Goal: Use online tool/utility: Utilize a website feature to perform a specific function

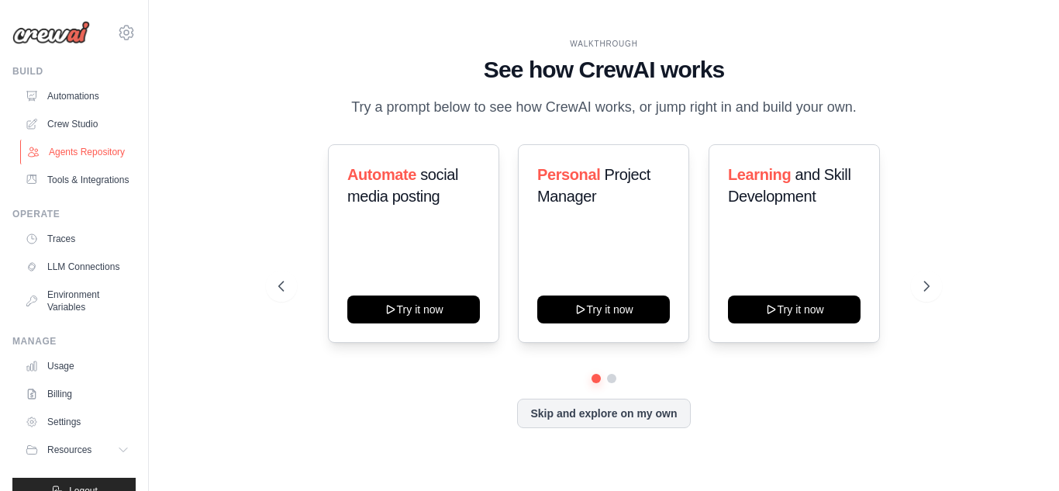
click at [77, 145] on link "Agents Repository" at bounding box center [78, 152] width 117 height 25
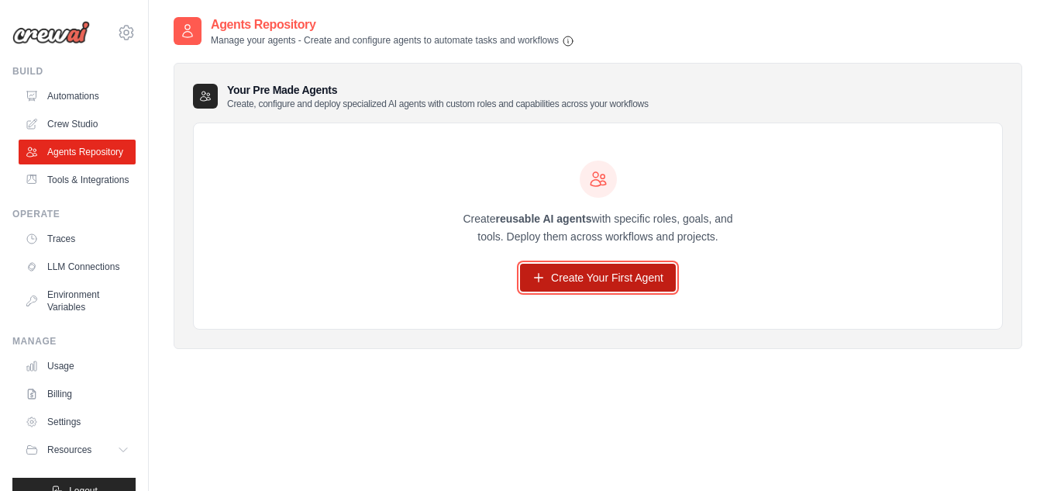
click at [562, 277] on link "Create Your First Agent" at bounding box center [598, 278] width 156 height 28
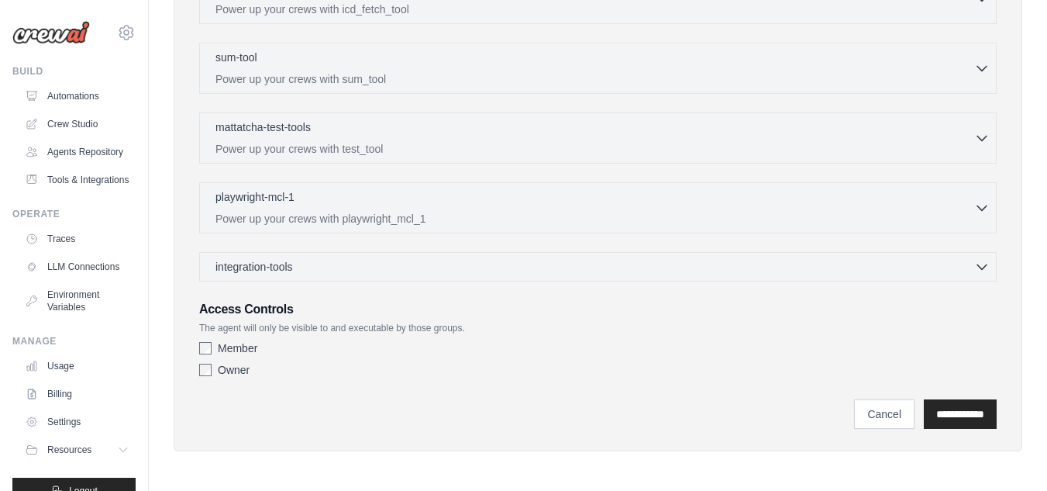
scroll to position [529, 0]
click at [83, 130] on link "Crew Studio" at bounding box center [78, 124] width 117 height 25
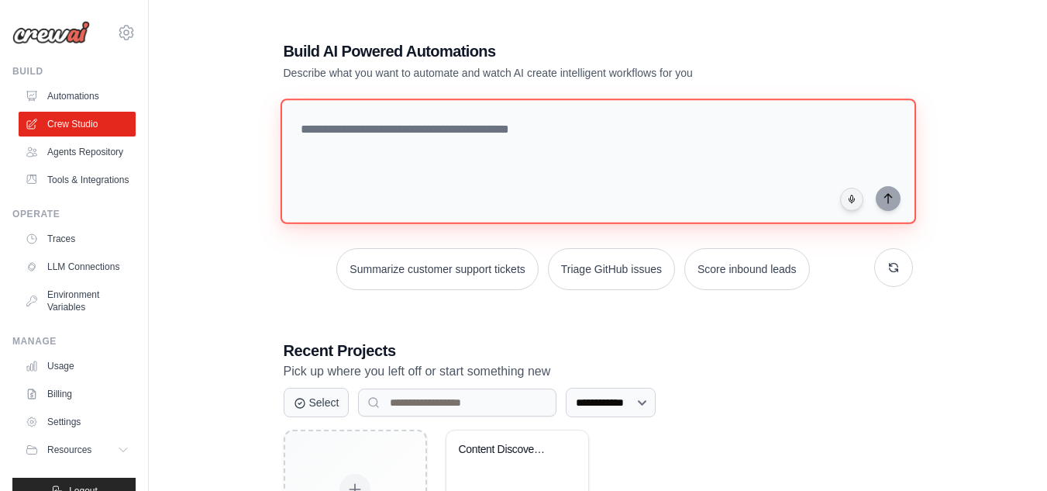
click at [371, 135] on textarea at bounding box center [598, 161] width 636 height 126
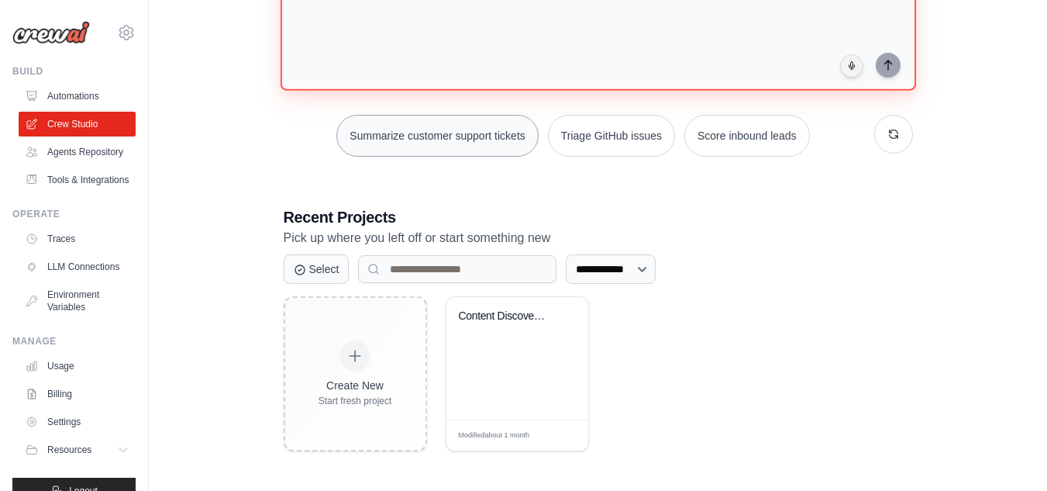
scroll to position [134, 0]
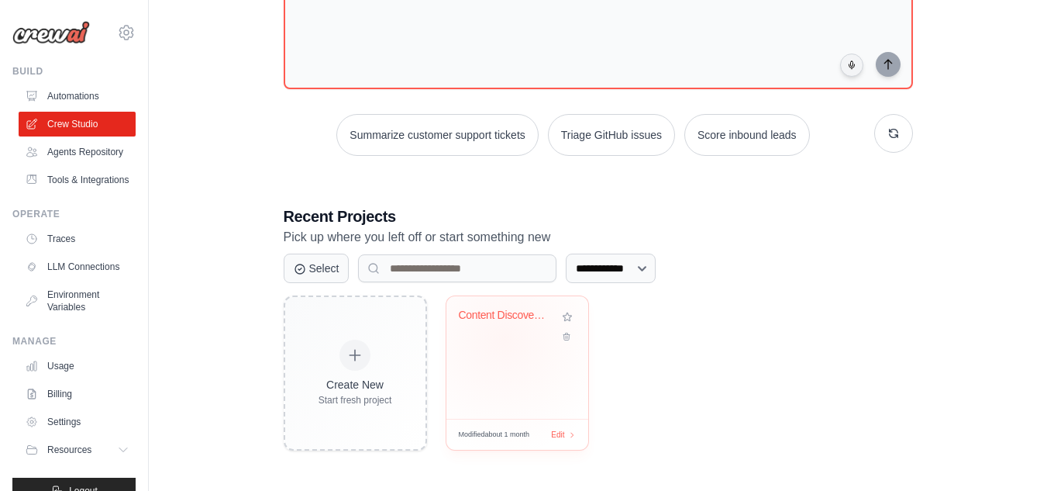
click at [504, 340] on div "Content Discovery & Reading List Cu..." at bounding box center [517, 327] width 117 height 36
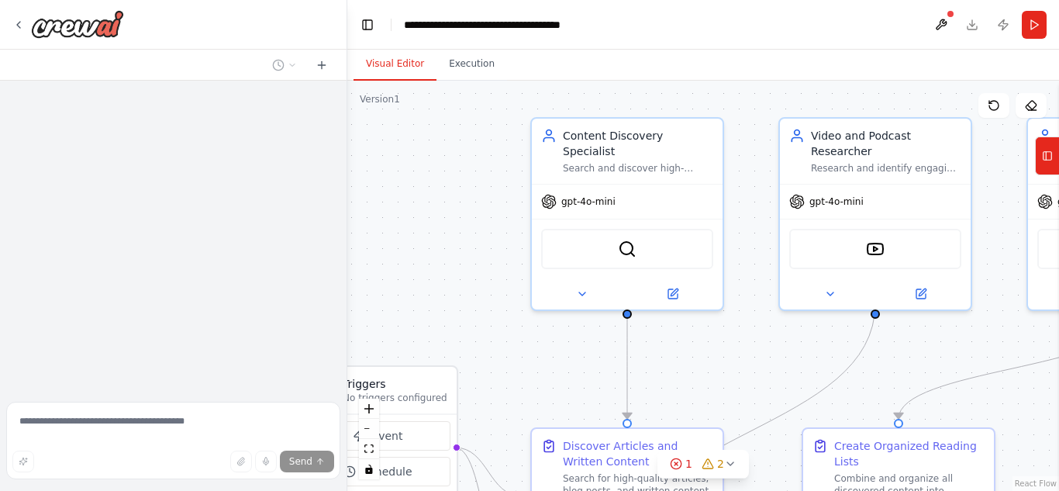
drag, startPoint x: 543, startPoint y: 264, endPoint x: 388, endPoint y: 210, distance: 164.3
click at [388, 210] on div ".deletable-edge-delete-btn { width: 20px; height: 20px; border: 0px solid #ffff…" at bounding box center [703, 286] width 712 height 410
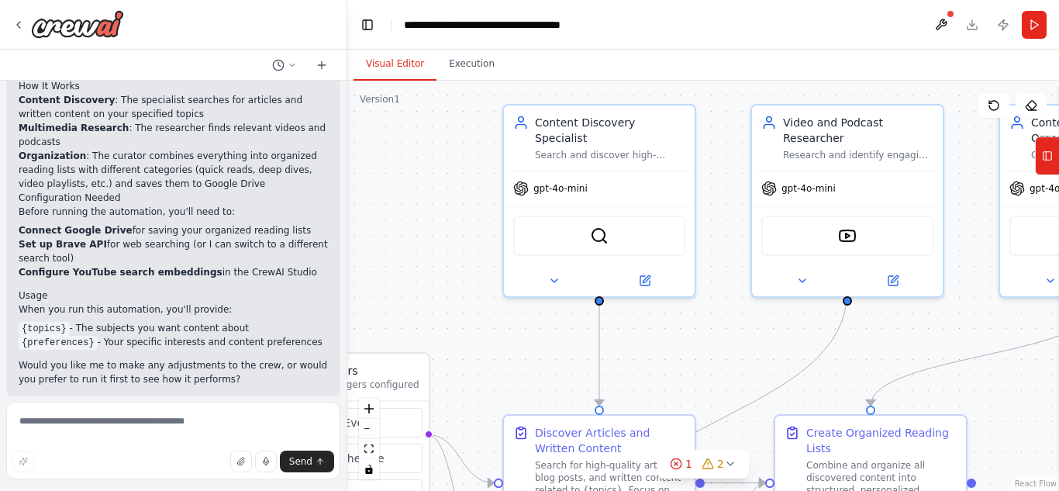
scroll to position [1179, 0]
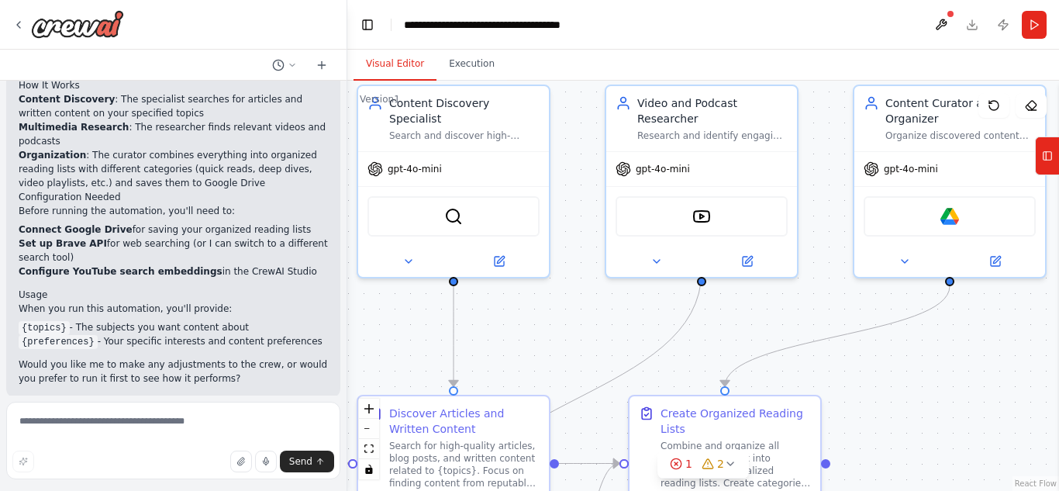
drag, startPoint x: 781, startPoint y: 348, endPoint x: 565, endPoint y: 325, distance: 216.7
click at [565, 325] on div ".deletable-edge-delete-btn { width: 20px; height: 20px; border: 0px solid #ffff…" at bounding box center [703, 286] width 712 height 410
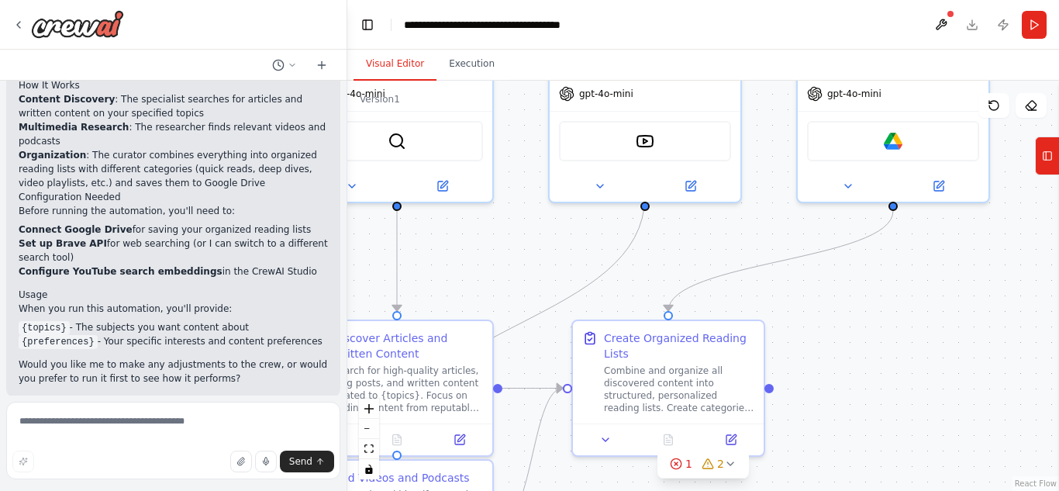
drag, startPoint x: 926, startPoint y: 386, endPoint x: 946, endPoint y: 295, distance: 93.8
click at [946, 295] on div ".deletable-edge-delete-btn { width: 20px; height: 20px; border: 0px solid #ffff…" at bounding box center [703, 286] width 712 height 410
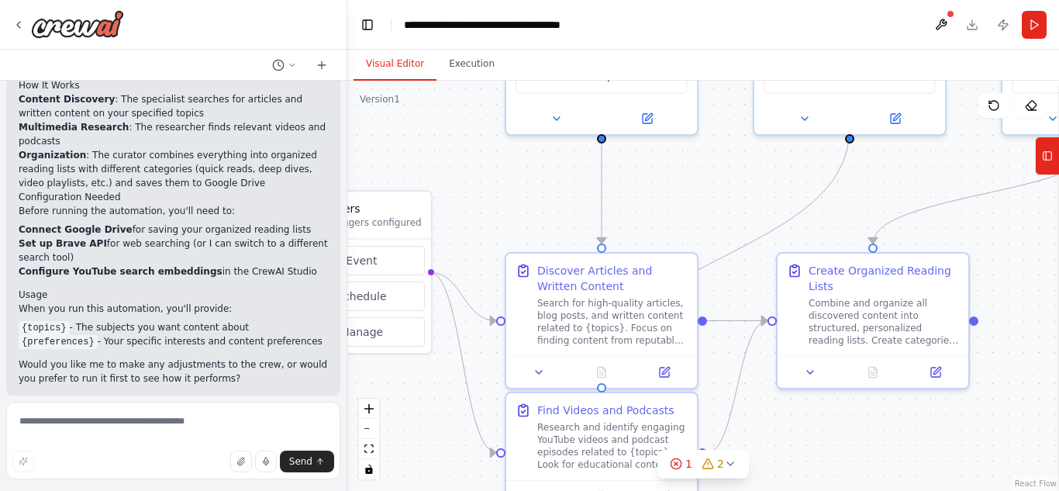
drag, startPoint x: 698, startPoint y: 226, endPoint x: 898, endPoint y: 178, distance: 205.7
click at [898, 178] on div ".deletable-edge-delete-btn { width: 20px; height: 20px; border: 0px solid #ffff…" at bounding box center [703, 286] width 712 height 410
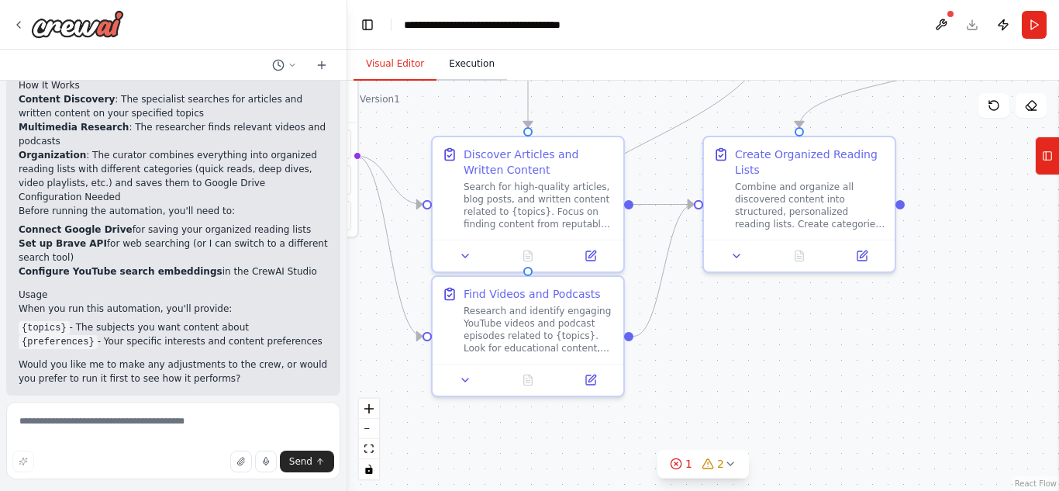
drag, startPoint x: 530, startPoint y: 189, endPoint x: 453, endPoint y: 74, distance: 138.7
click at [453, 74] on div "Visual Editor Execution Version 1 Show Tools Hide Agents .deletable-edge-delete…" at bounding box center [703, 270] width 712 height 441
click at [16, 29] on icon at bounding box center [18, 25] width 12 height 12
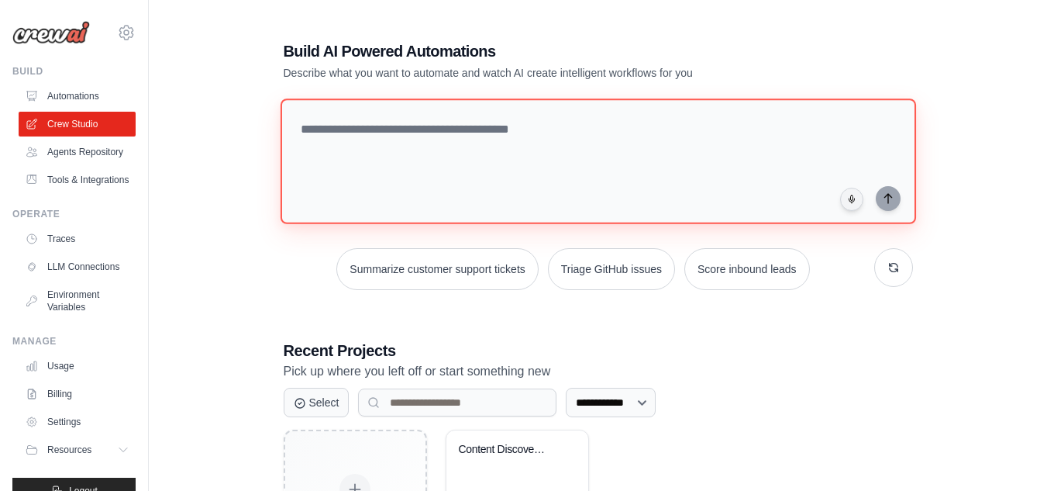
click at [359, 151] on textarea at bounding box center [598, 161] width 636 height 126
paste textarea "**********"
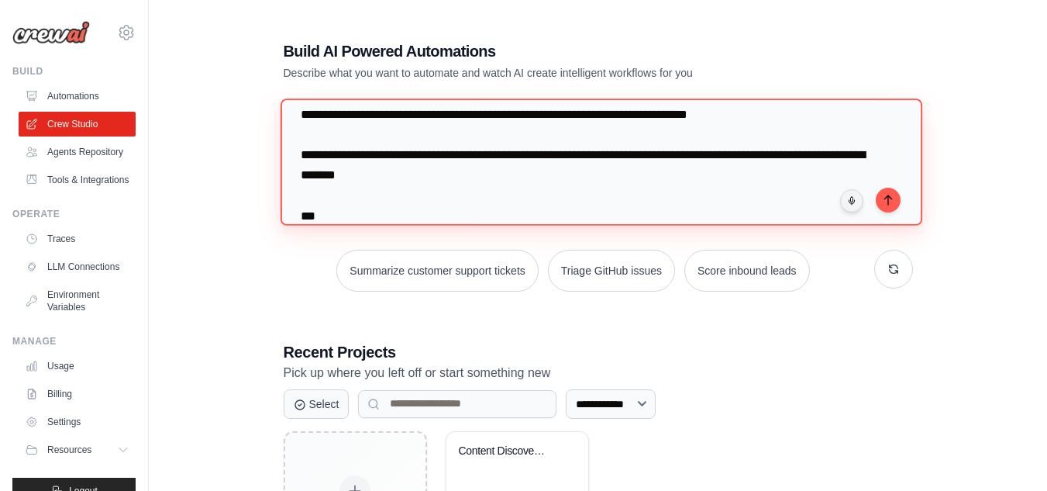
scroll to position [44, 0]
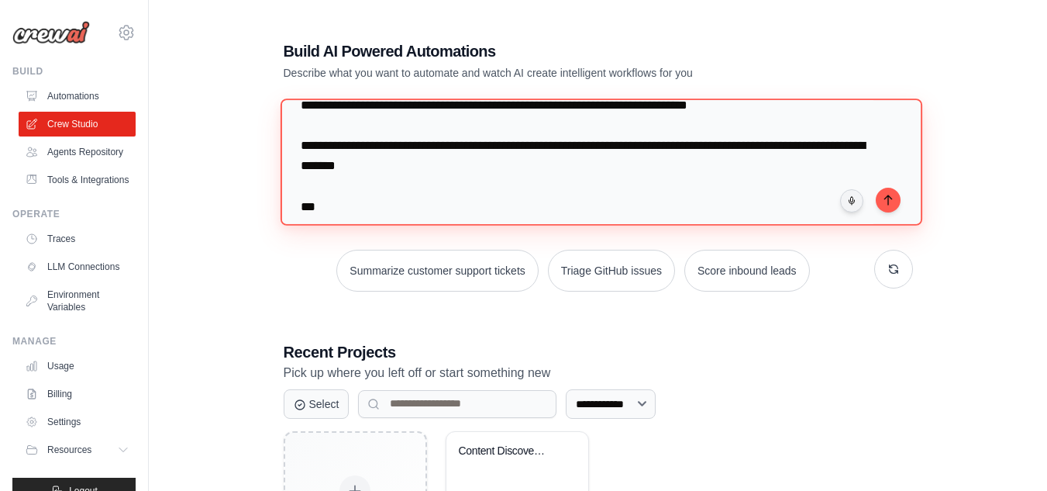
click at [359, 151] on textarea at bounding box center [601, 161] width 642 height 126
click at [520, 184] on textarea at bounding box center [601, 161] width 642 height 126
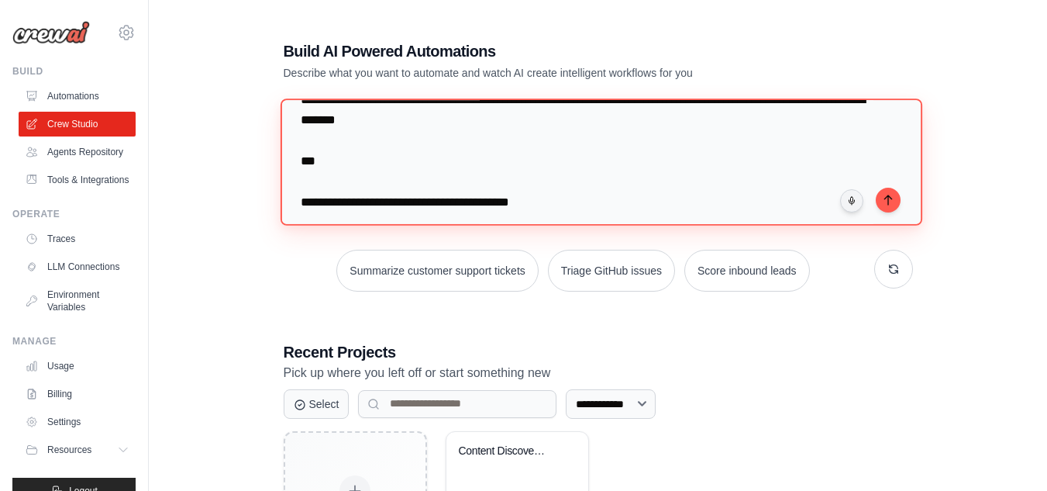
scroll to position [103, 0]
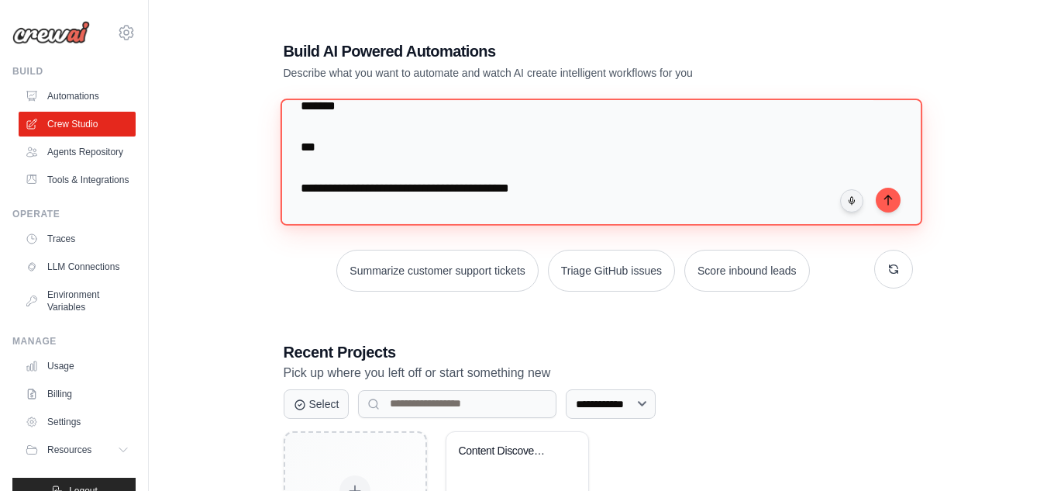
click at [402, 176] on textarea at bounding box center [601, 161] width 642 height 126
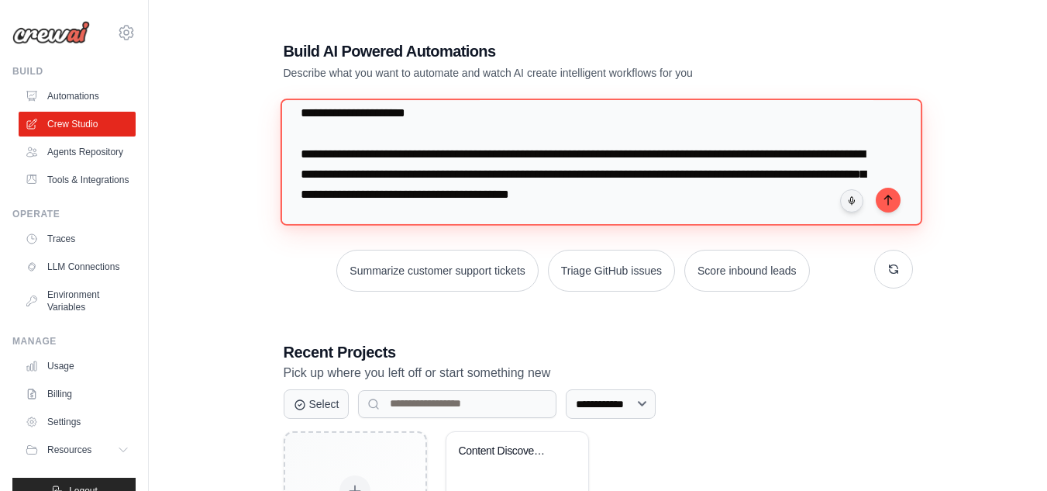
scroll to position [2656, 0]
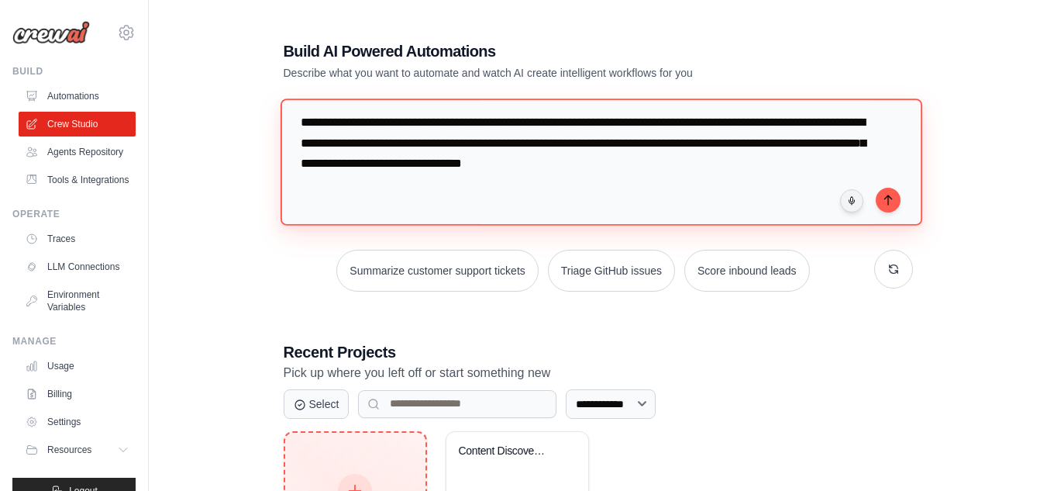
type textarea "**********"
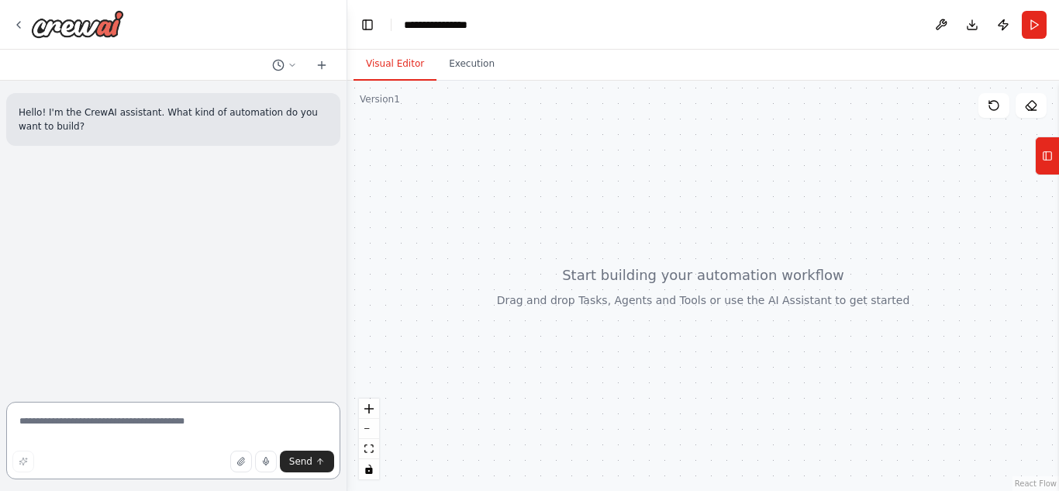
click at [162, 422] on textarea at bounding box center [173, 441] width 334 height 78
paste textarea "**********"
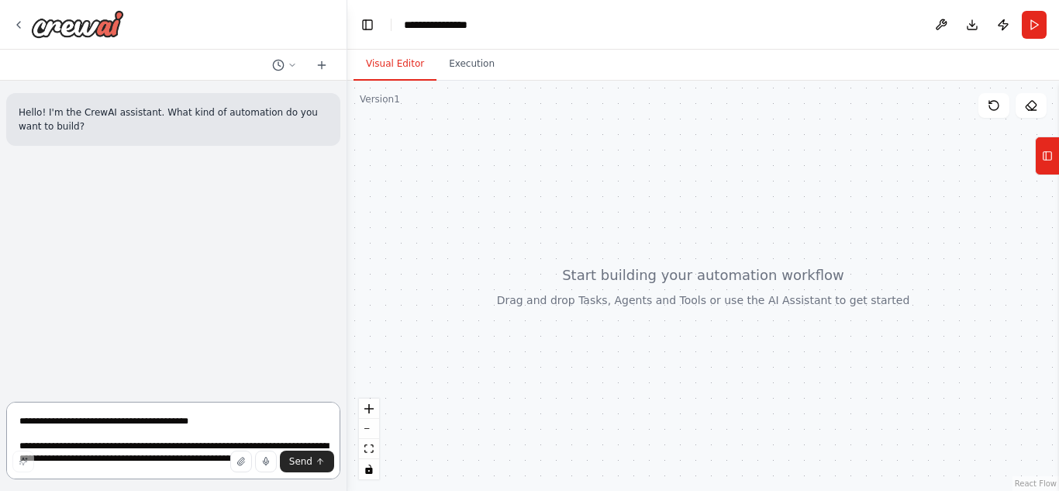
scroll to position [1769, 0]
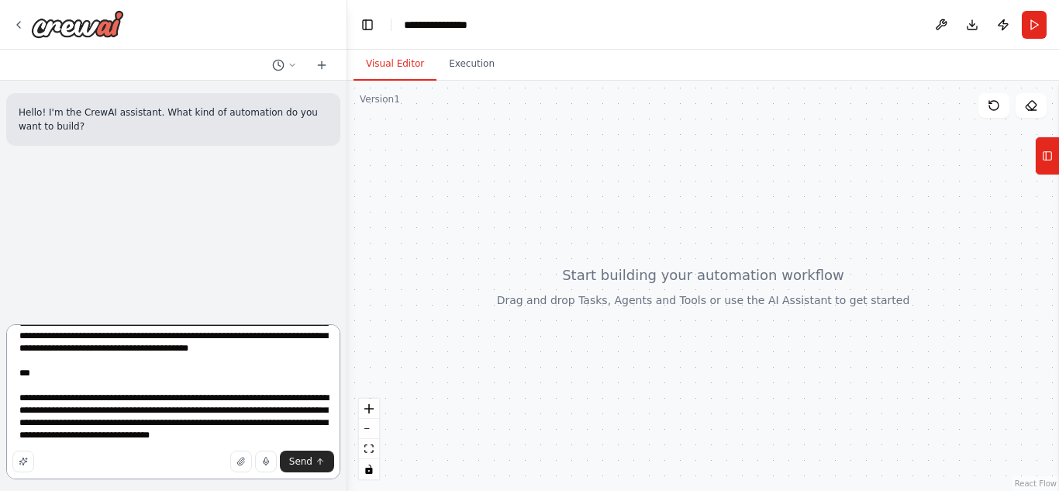
click at [19, 400] on textarea at bounding box center [173, 401] width 334 height 155
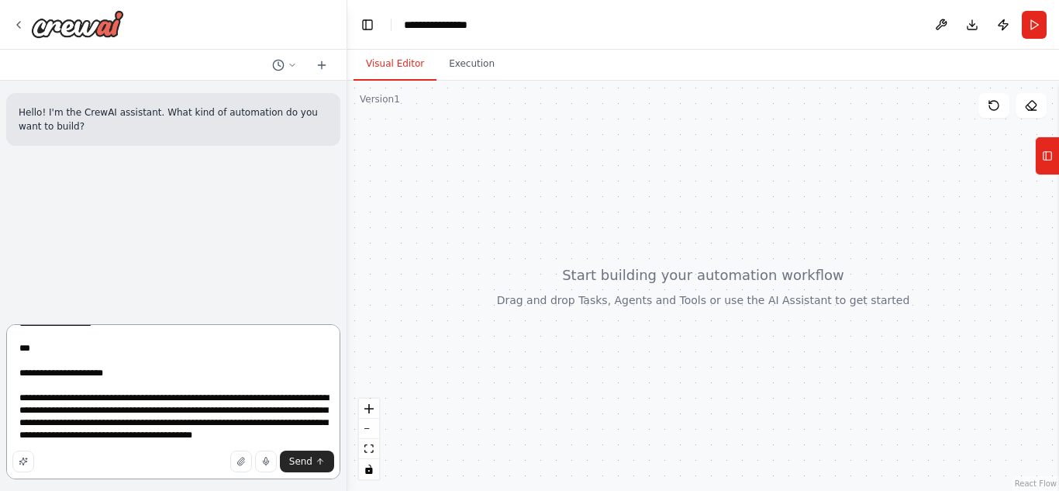
scroll to position [1719, 0]
type textarea "**********"
click at [302, 453] on button "Send" at bounding box center [307, 461] width 54 height 22
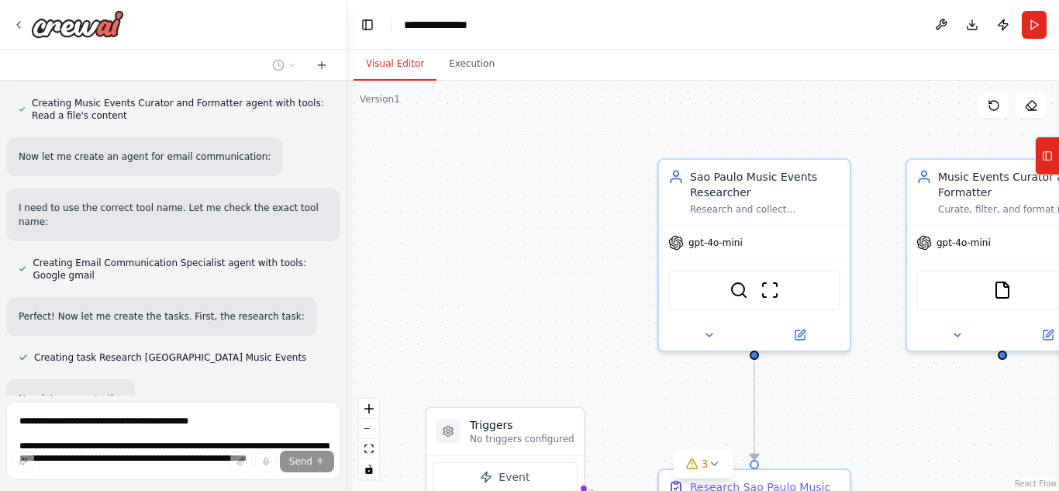
scroll to position [2025, 0]
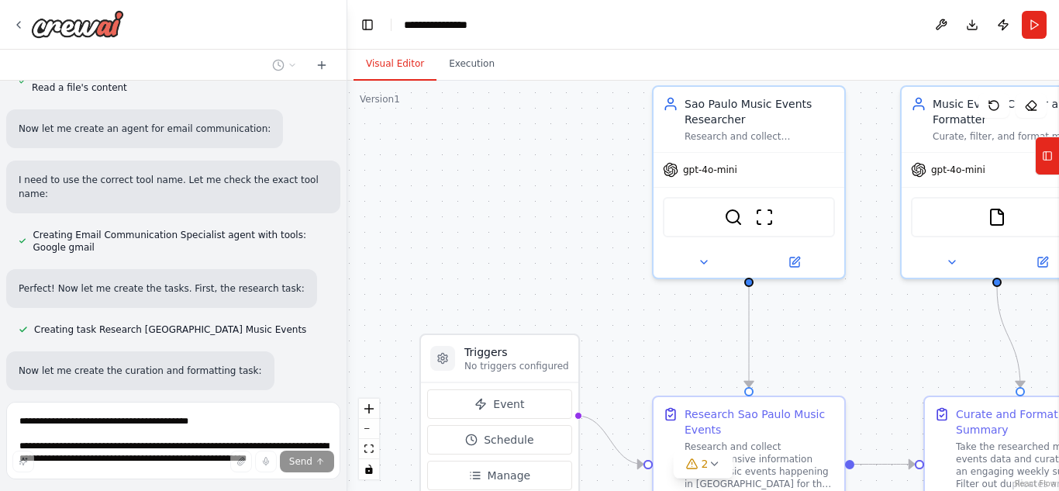
drag, startPoint x: 581, startPoint y: 317, endPoint x: 576, endPoint y: 235, distance: 82.3
click at [576, 235] on div ".deletable-edge-delete-btn { width: 20px; height: 20px; border: 0px solid #ffff…" at bounding box center [703, 286] width 712 height 410
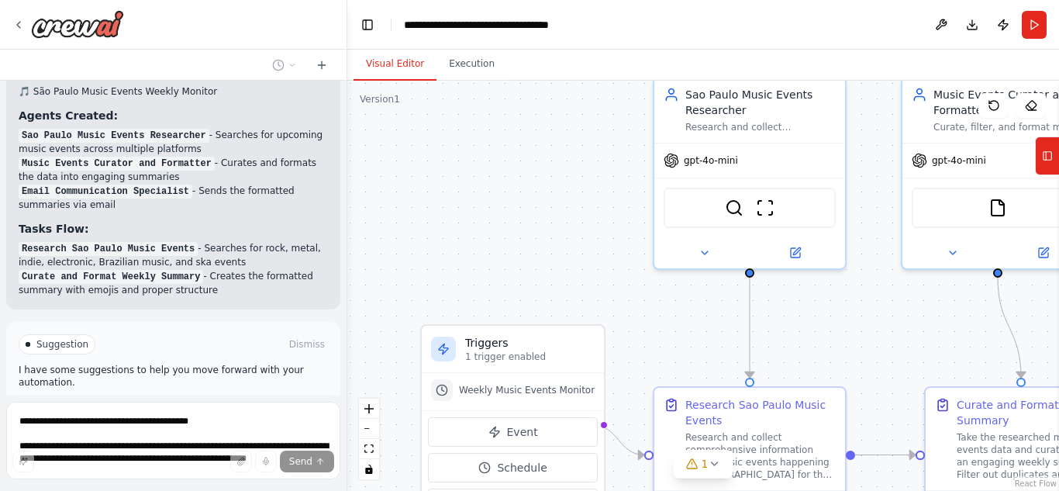
scroll to position [2834, 0]
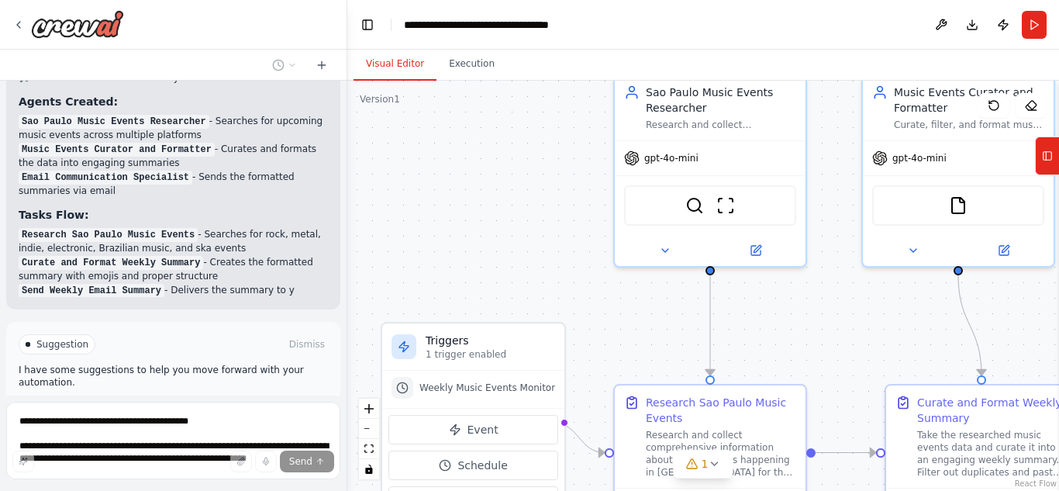
drag, startPoint x: 529, startPoint y: 183, endPoint x: 486, endPoint y: 181, distance: 42.7
click at [486, 181] on div ".deletable-edge-delete-btn { width: 20px; height: 20px; border: 0px solid #ffff…" at bounding box center [703, 286] width 712 height 410
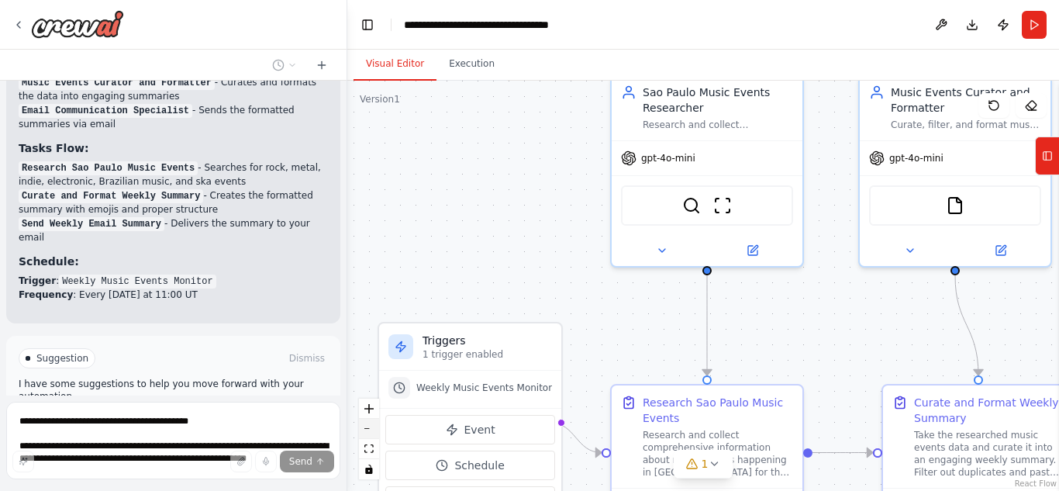
click at [367, 431] on button "zoom out" at bounding box center [369, 429] width 20 height 20
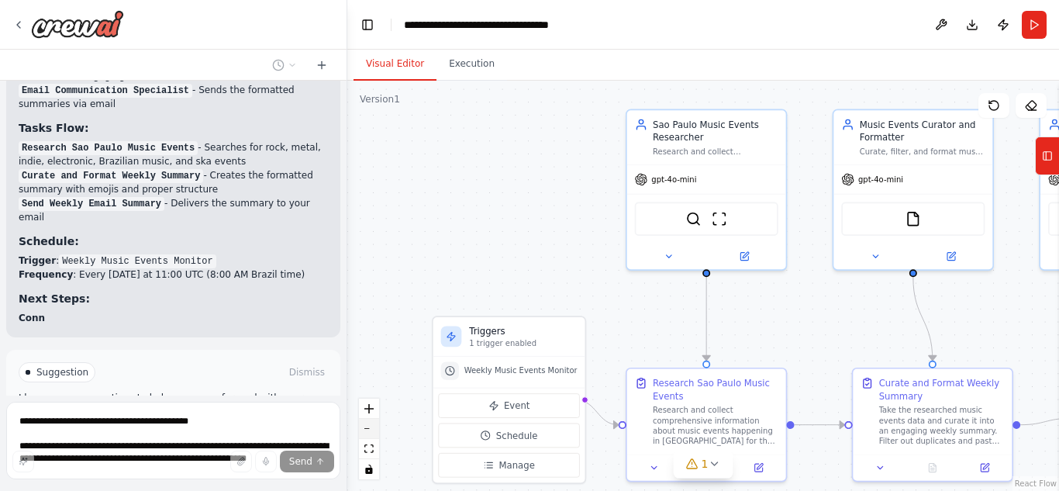
scroll to position [2935, 0]
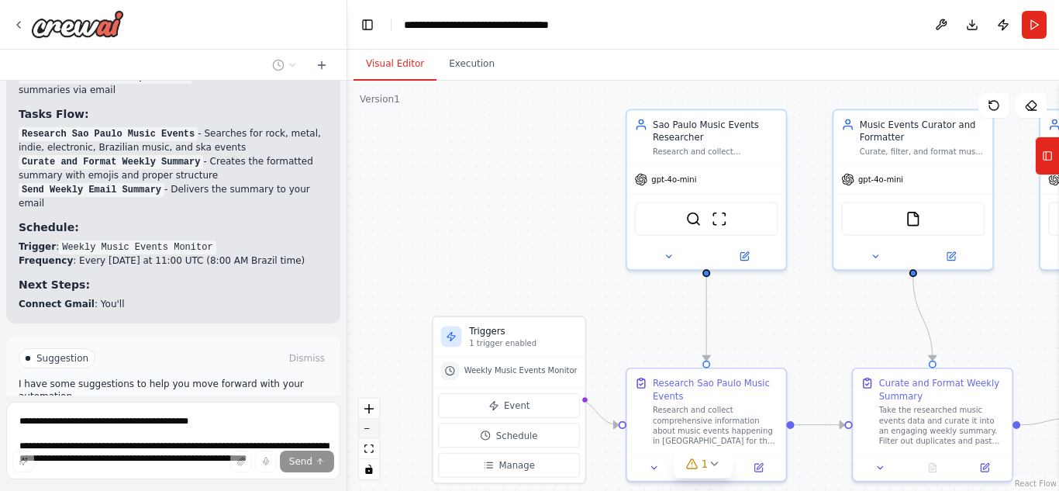
click at [367, 431] on button "zoom out" at bounding box center [369, 429] width 20 height 20
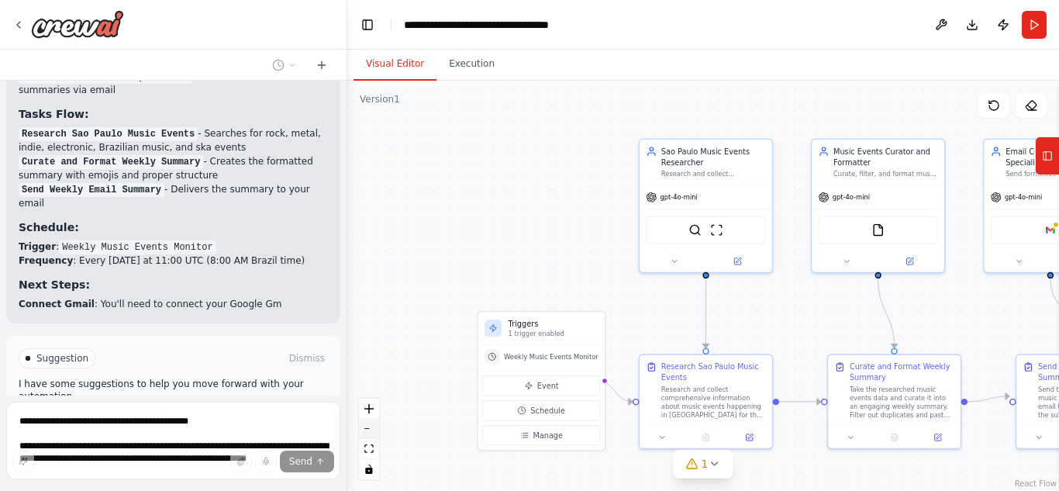
click at [367, 431] on button "zoom out" at bounding box center [369, 429] width 20 height 20
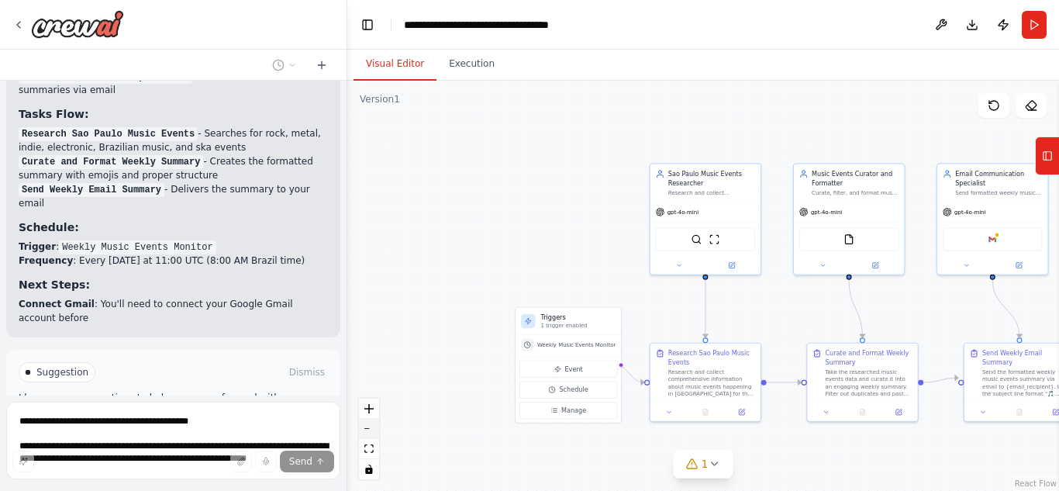
scroll to position [2949, 0]
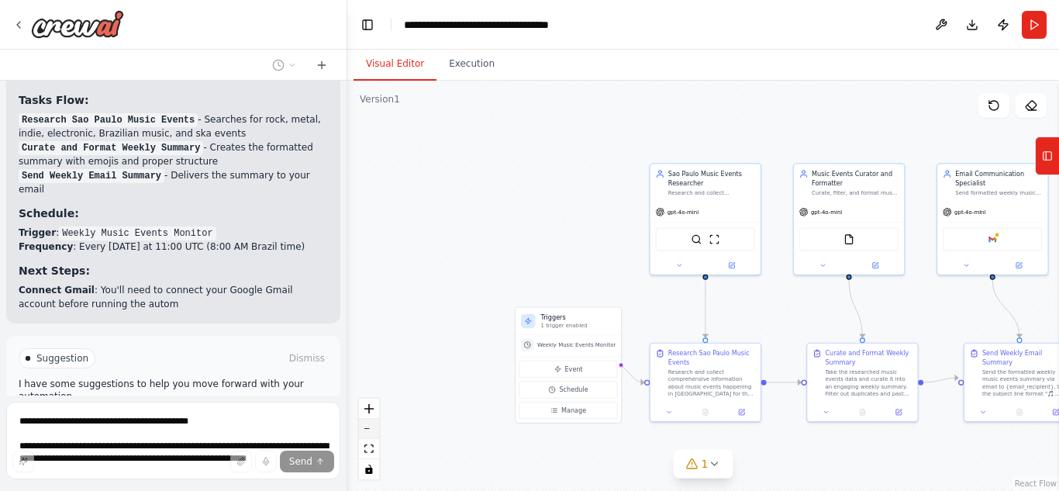
click at [367, 431] on button "zoom out" at bounding box center [369, 429] width 20 height 20
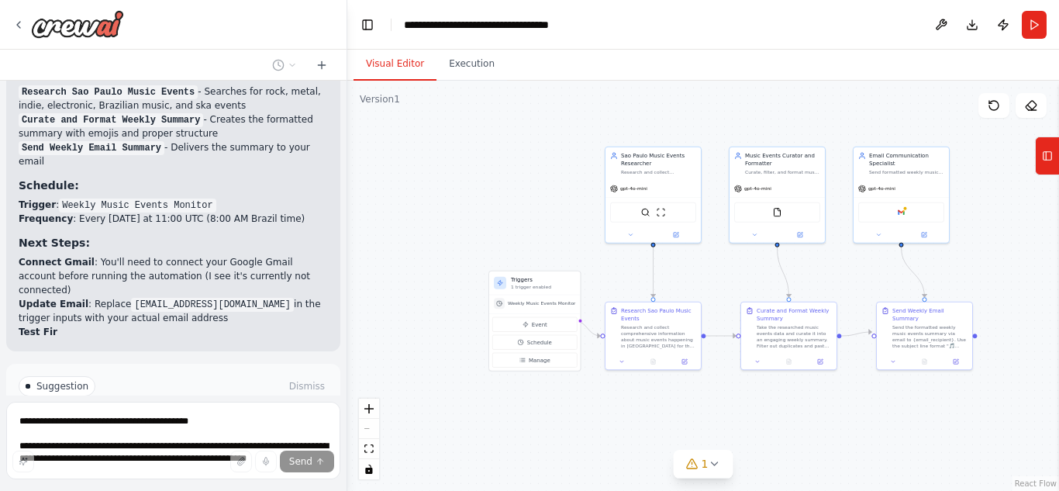
scroll to position [2991, 0]
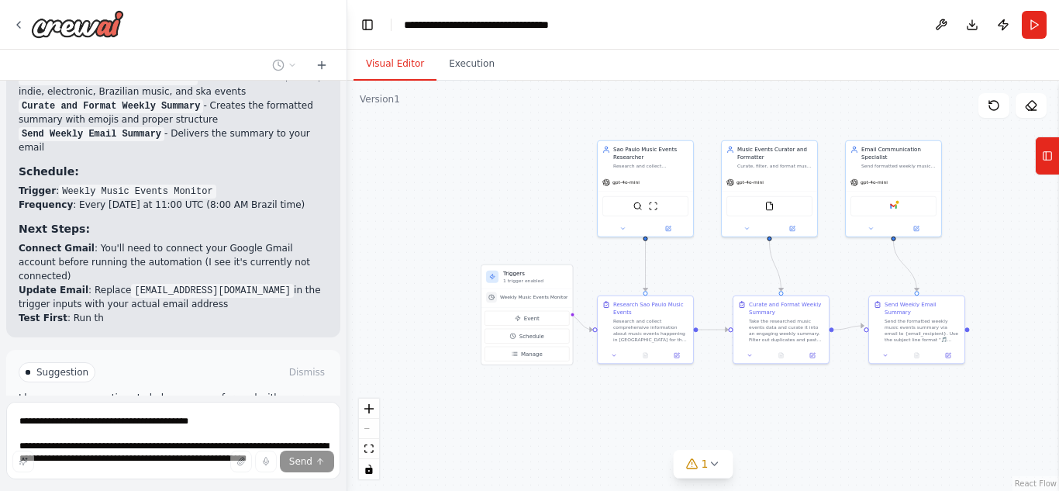
drag, startPoint x: 509, startPoint y: 222, endPoint x: 447, endPoint y: 183, distance: 73.5
click at [447, 183] on div ".deletable-edge-delete-btn { width: 20px; height: 20px; border: 0px solid #ffff…" at bounding box center [703, 286] width 712 height 410
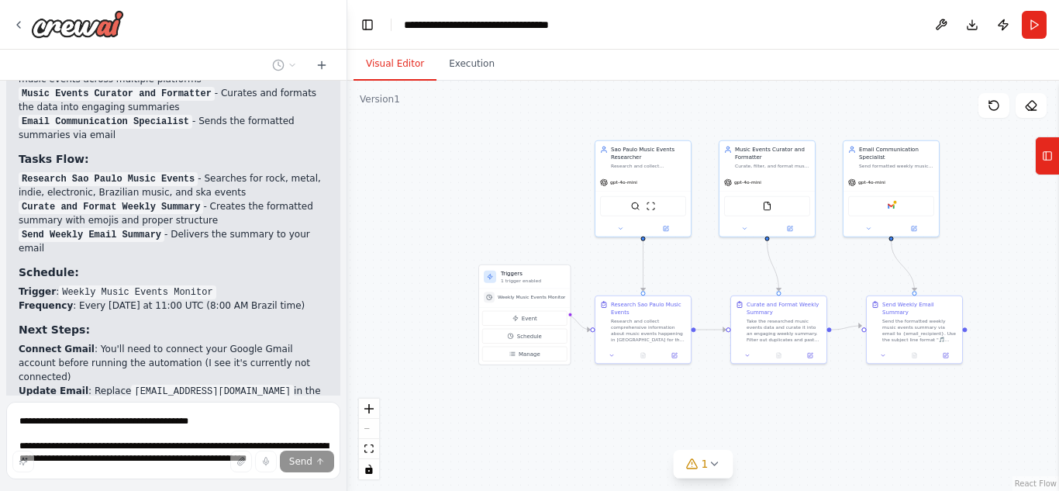
scroll to position [2898, 0]
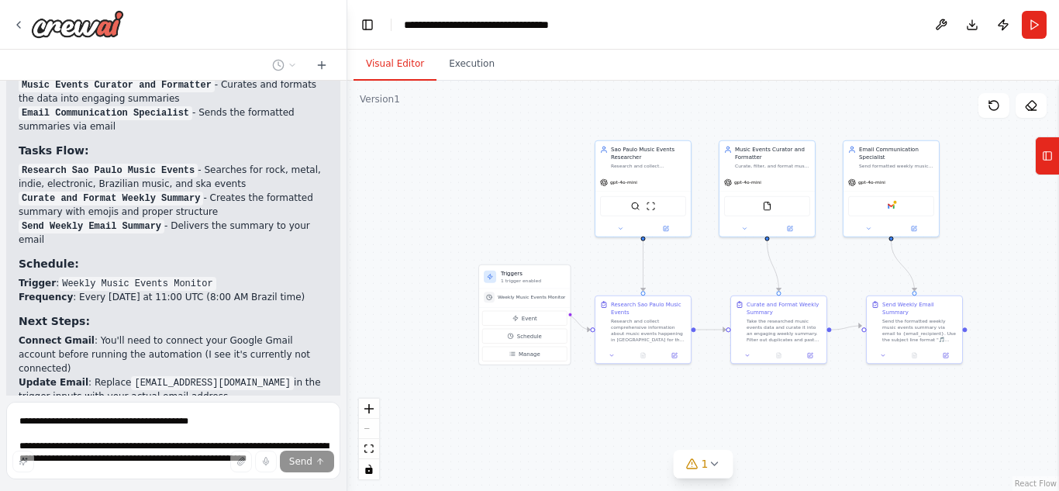
click at [142, 460] on div "Send" at bounding box center [173, 461] width 322 height 22
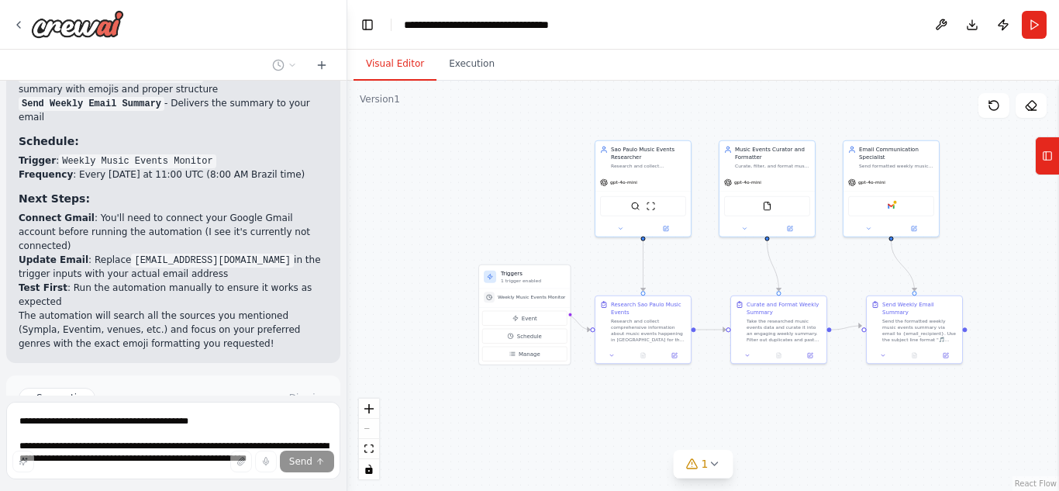
scroll to position [3032, 0]
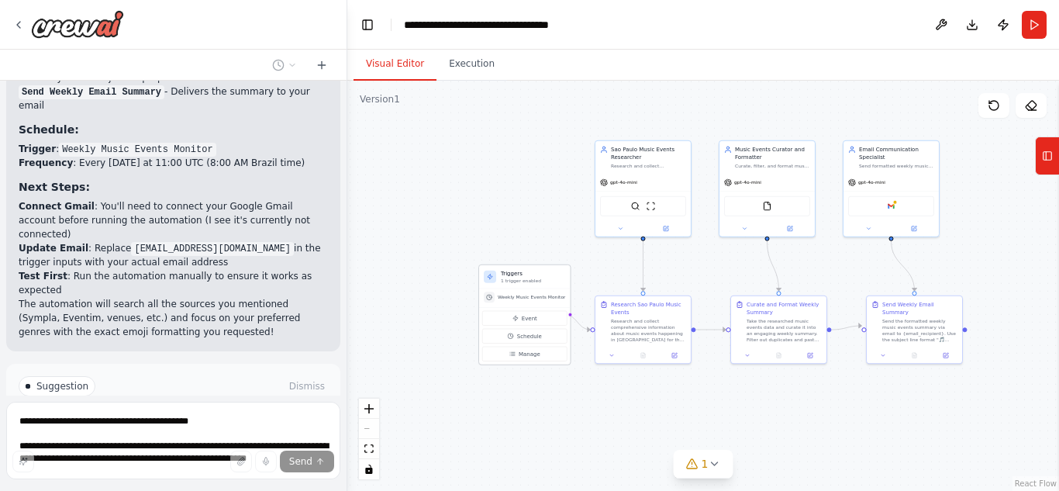
click at [534, 283] on p "1 trigger enabled" at bounding box center [533, 281] width 65 height 6
click at [280, 440] on button "Run Automation" at bounding box center [173, 452] width 309 height 25
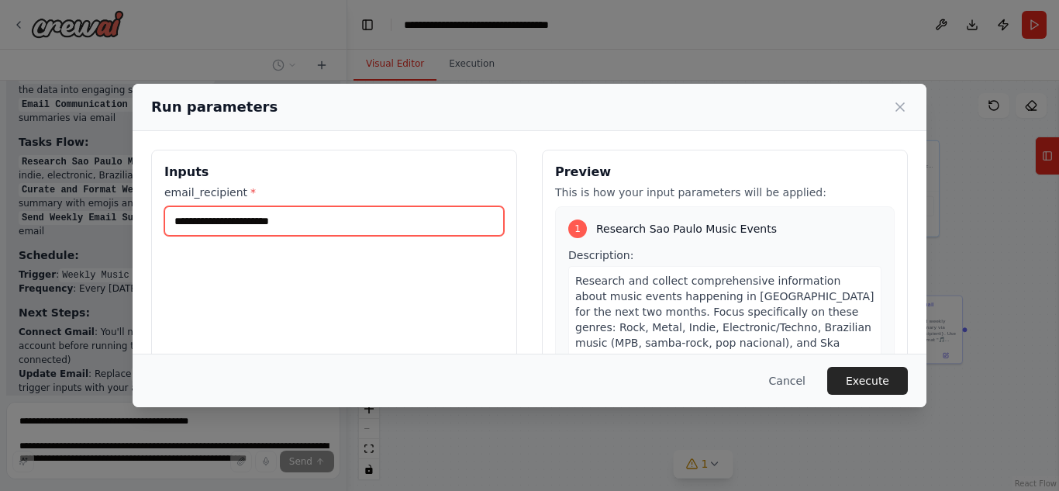
click at [308, 229] on input "email_recipient *" at bounding box center [334, 220] width 340 height 29
type input "**********"
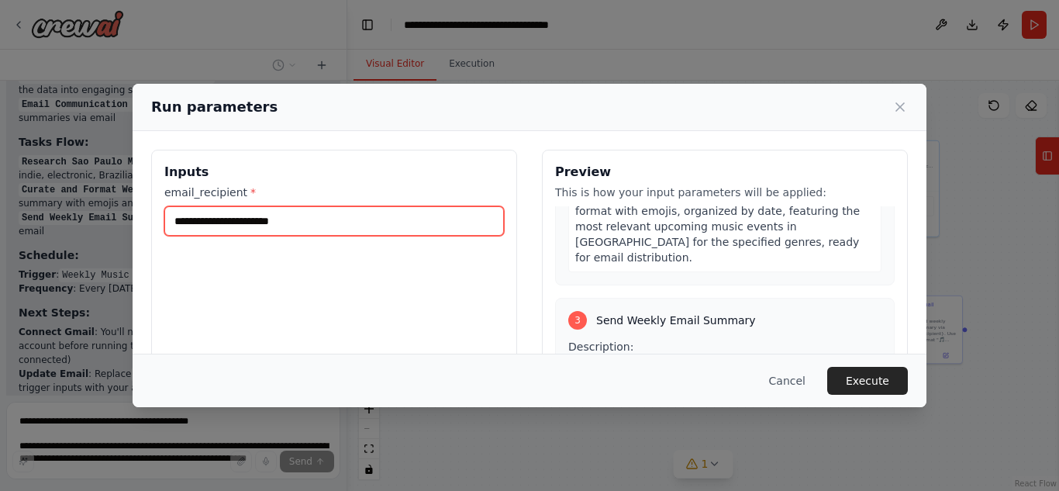
scroll to position [181, 0]
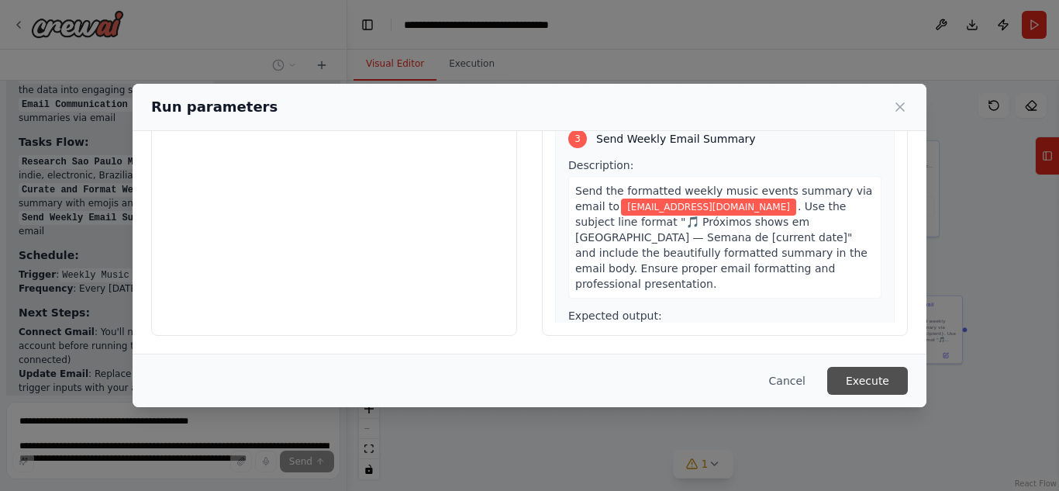
click at [850, 372] on button "Execute" at bounding box center [867, 381] width 81 height 28
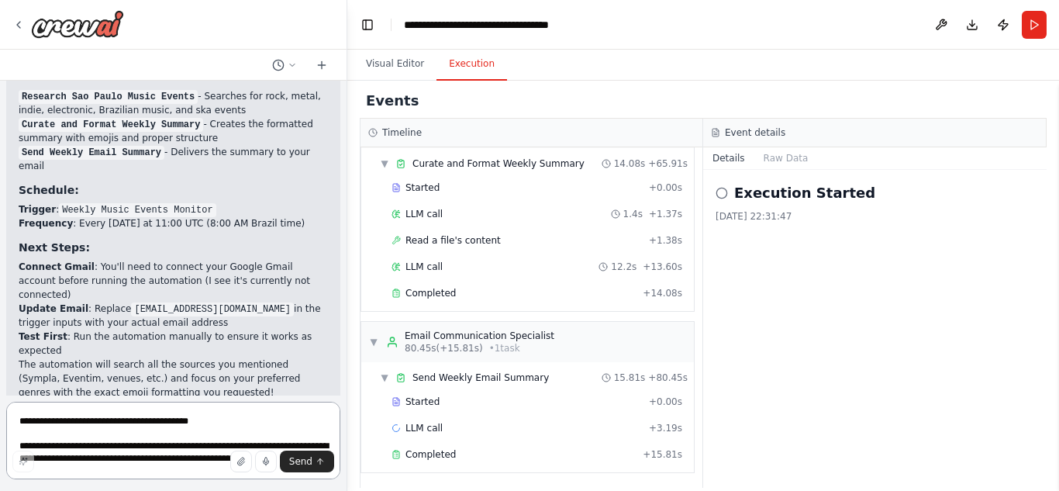
scroll to position [739, 0]
click at [401, 73] on button "Visual Editor" at bounding box center [394, 64] width 83 height 33
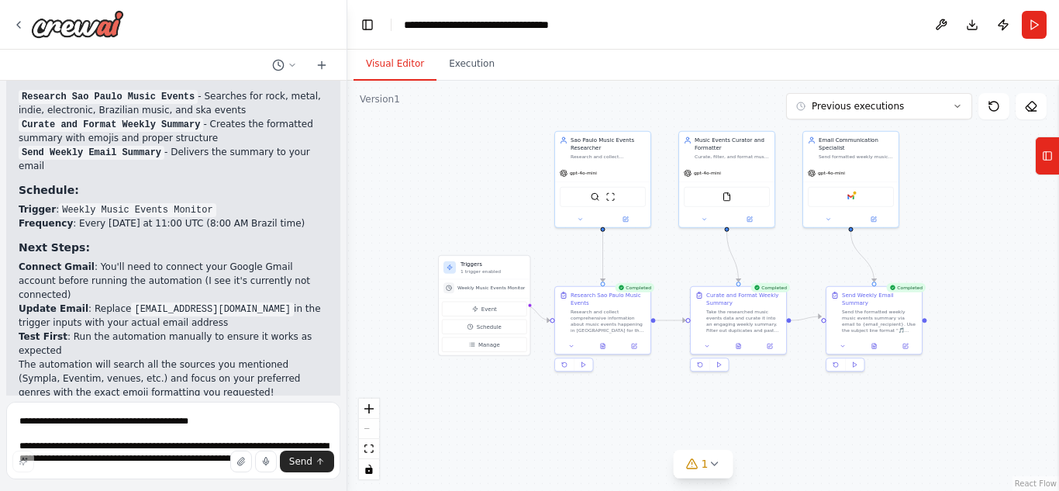
drag, startPoint x: 419, startPoint y: 291, endPoint x: 387, endPoint y: 275, distance: 36.1
click at [378, 281] on div ".deletable-edge-delete-btn { width: 20px; height: 20px; border: 0px solid #ffff…" at bounding box center [703, 286] width 712 height 410
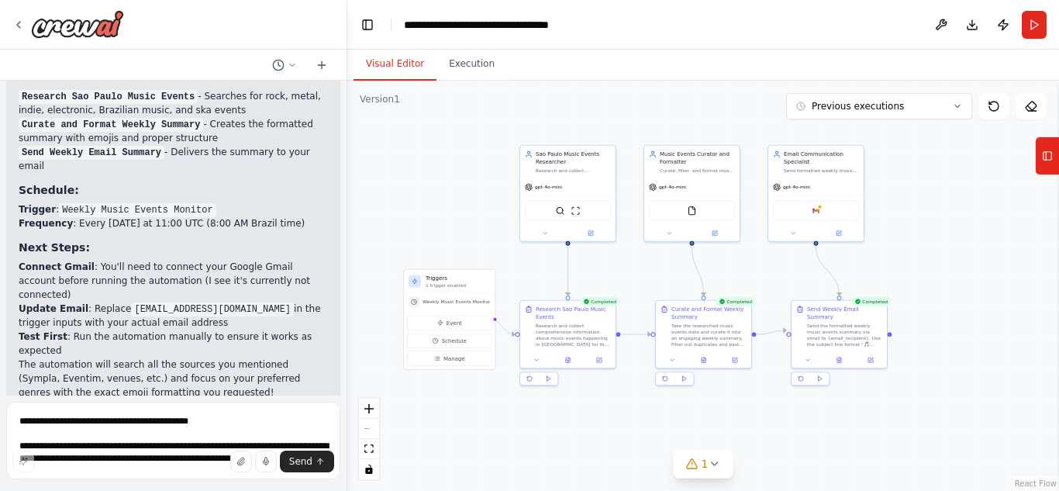
drag, startPoint x: 962, startPoint y: 255, endPoint x: 928, endPoint y: 268, distance: 36.6
click at [928, 268] on div ".deletable-edge-delete-btn { width: 20px; height: 20px; border: 0px solid #ffff…" at bounding box center [703, 286] width 712 height 410
click at [365, 409] on icon "zoom in" at bounding box center [368, 408] width 9 height 9
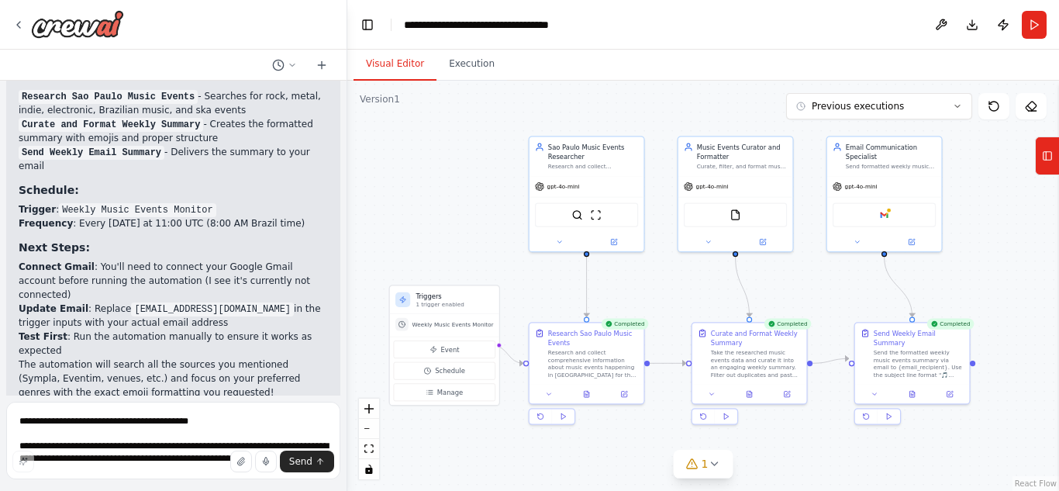
drag, startPoint x: 969, startPoint y: 264, endPoint x: 1015, endPoint y: 284, distance: 50.0
click at [1015, 284] on div ".deletable-edge-delete-btn { width: 20px; height: 20px; border: 0px solid #ffff…" at bounding box center [703, 286] width 712 height 410
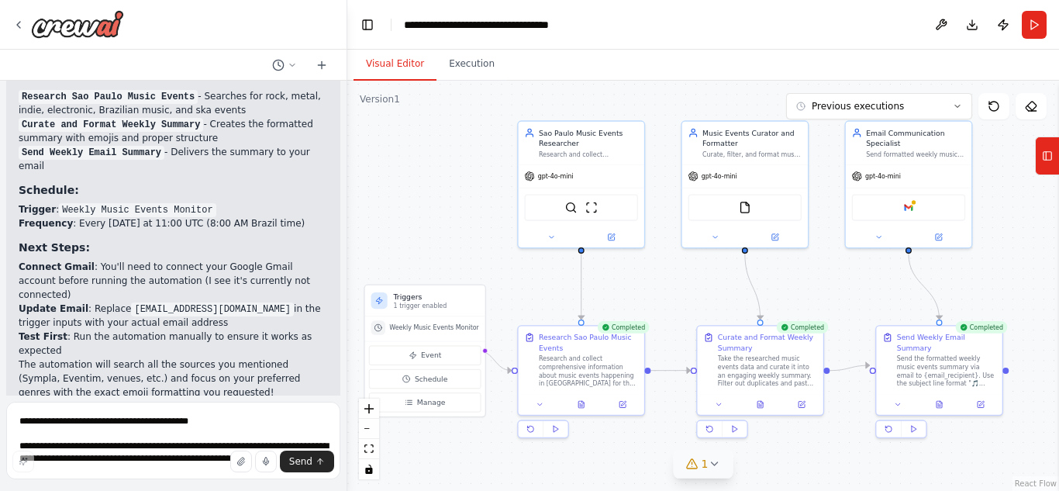
click at [713, 467] on icon at bounding box center [714, 463] width 12 height 12
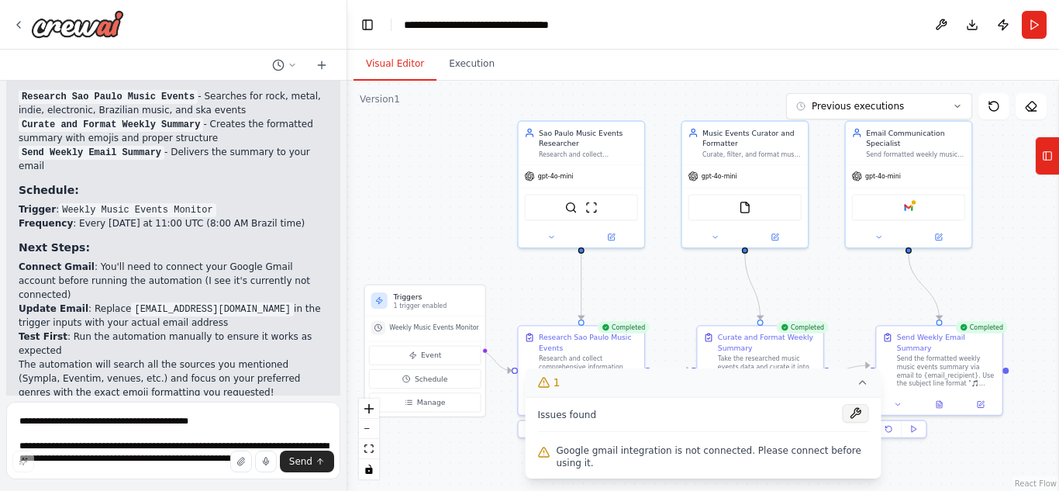
click at [853, 422] on button at bounding box center [856, 413] width 26 height 19
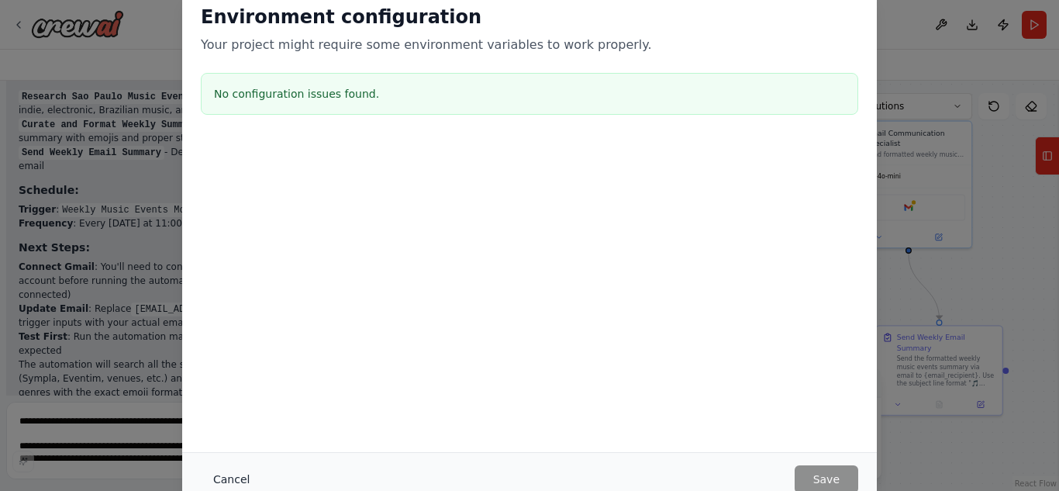
click at [231, 482] on button "Cancel" at bounding box center [231, 479] width 61 height 28
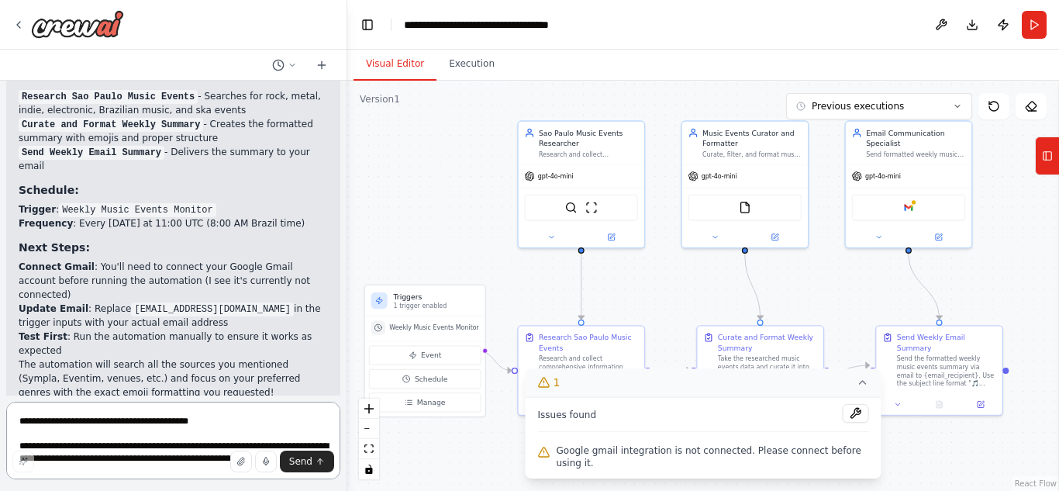
click at [90, 423] on textarea at bounding box center [173, 441] width 334 height 78
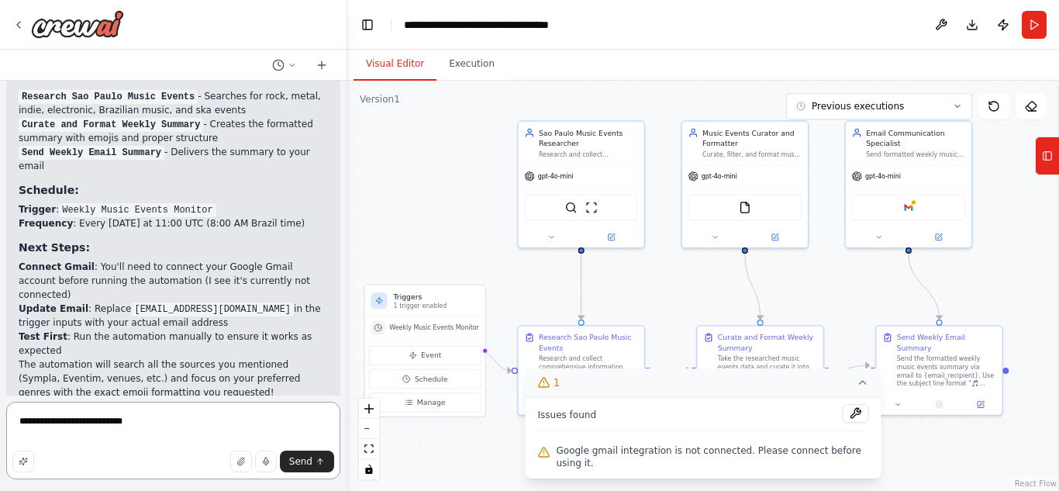
type textarea "**********"
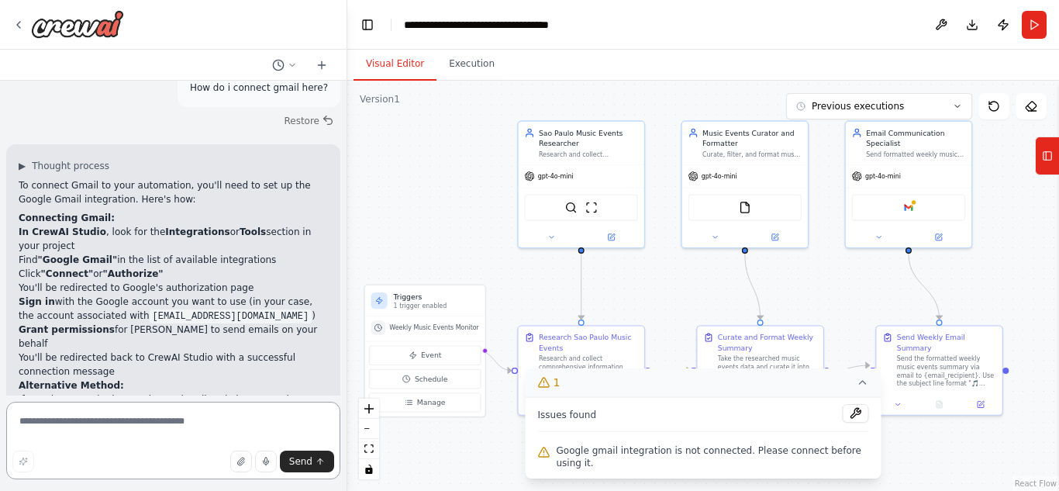
scroll to position [3332, 0]
